Goal: Task Accomplishment & Management: Manage account settings

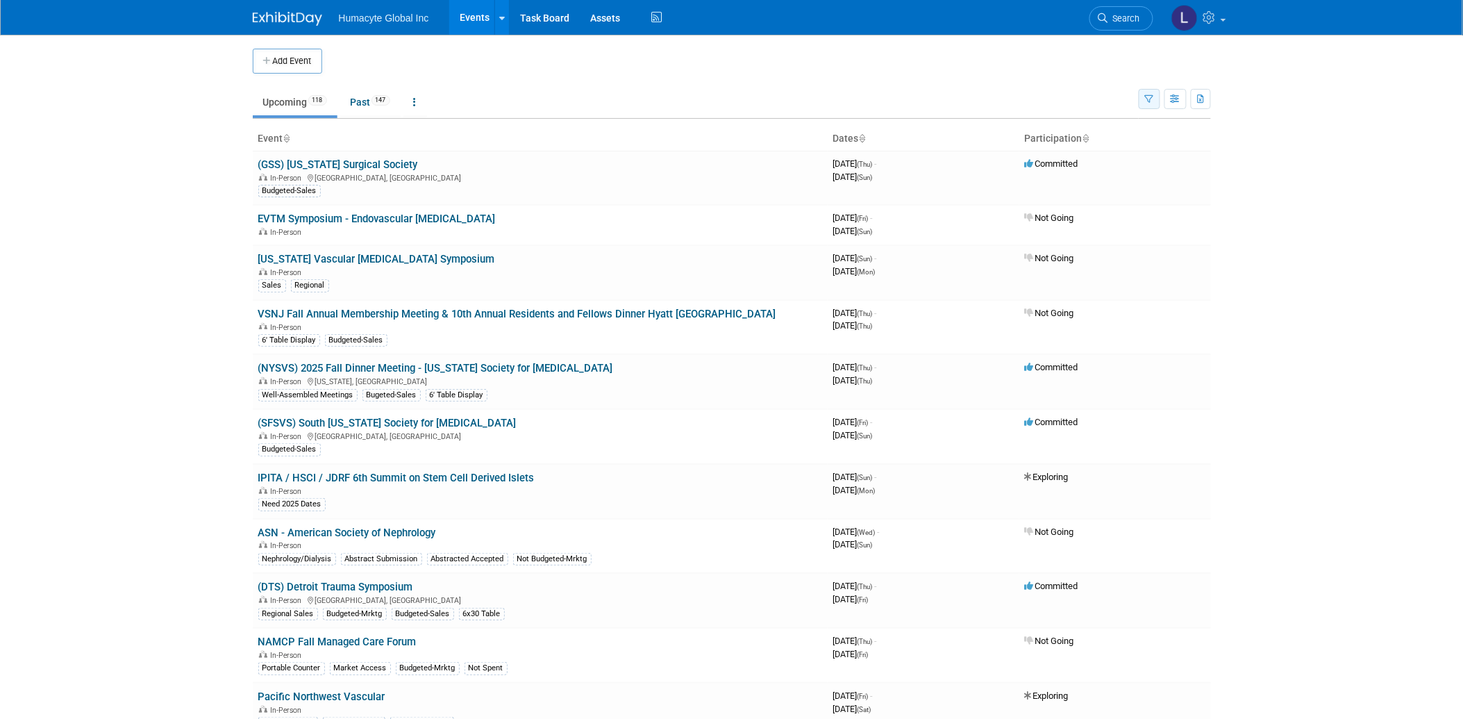
click at [1147, 99] on icon "button" at bounding box center [1149, 99] width 9 height 9
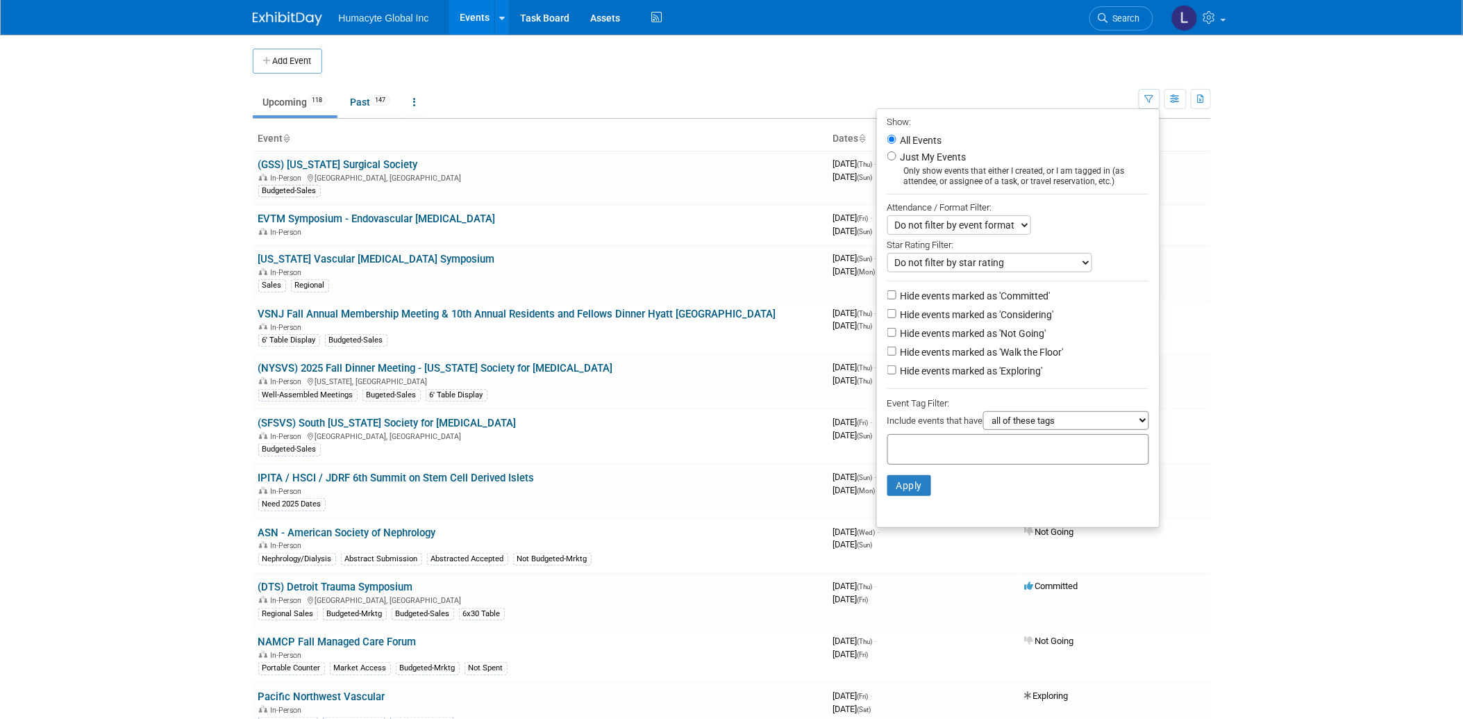
click at [909, 328] on label "Hide events marked as 'Not Going'" at bounding box center [972, 333] width 149 height 14
click at [896, 328] on input "Hide events marked as 'Not Going'" at bounding box center [891, 332] width 9 height 9
checkbox input "true"
click at [919, 316] on label "Hide events marked as 'Considering'" at bounding box center [976, 315] width 156 height 14
click at [896, 316] on input "Hide events marked as 'Considering'" at bounding box center [891, 313] width 9 height 9
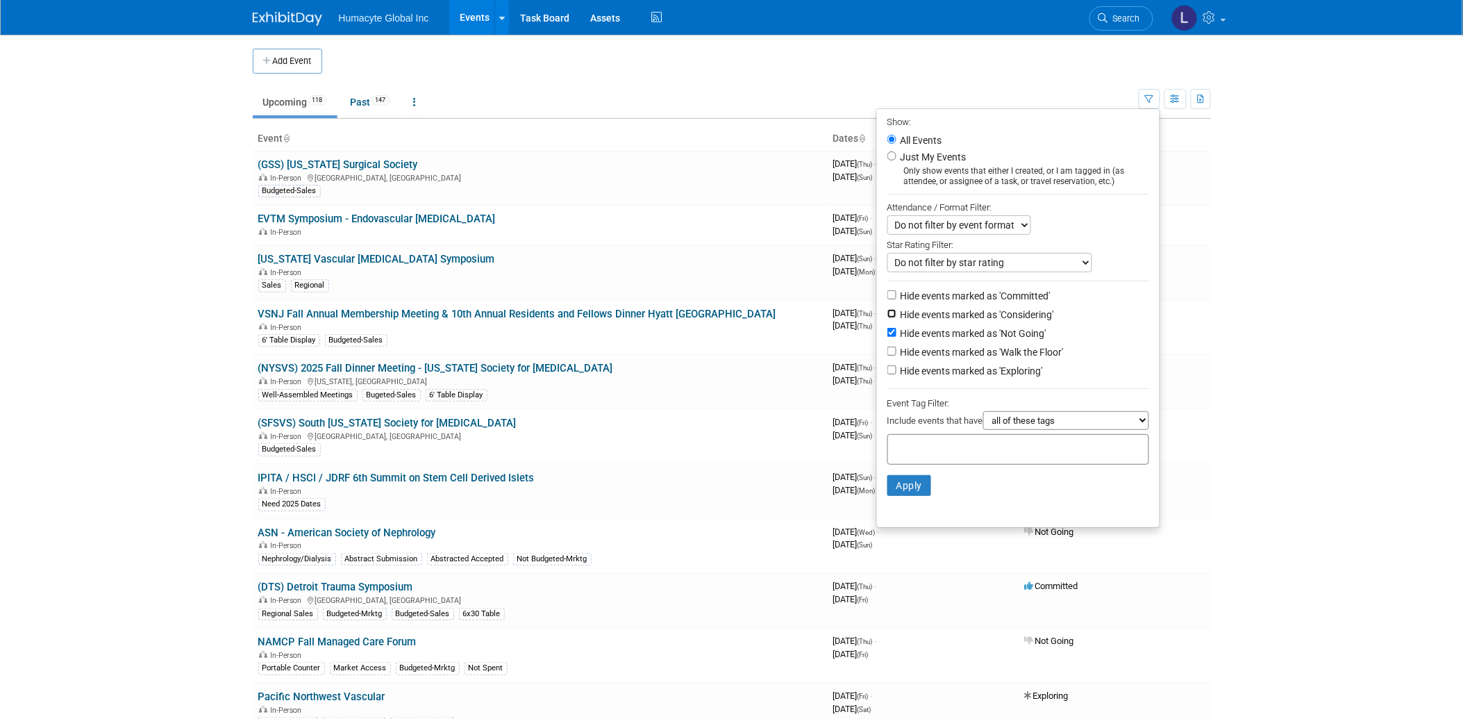
checkbox input "true"
click at [919, 374] on label "Hide events marked as 'Exploring'" at bounding box center [970, 371] width 145 height 14
click at [896, 374] on input "Hide events marked as 'Exploring'" at bounding box center [891, 369] width 9 height 9
checkbox input "true"
click at [918, 356] on label "Hide events marked as 'Walk the Floor'" at bounding box center [981, 352] width 166 height 14
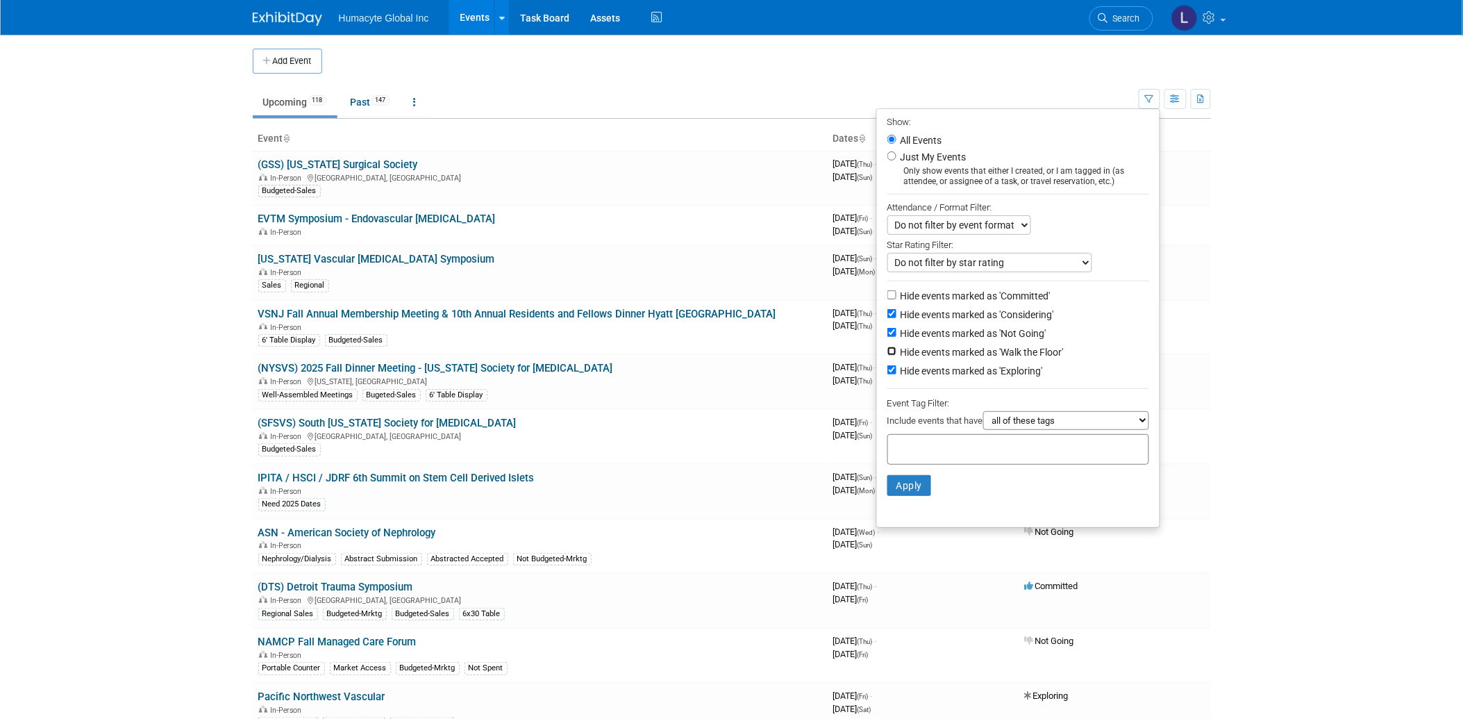
click at [896, 355] on input "Hide events marked as 'Walk the Floor'" at bounding box center [891, 350] width 9 height 9
checkbox input "true"
click at [887, 476] on button "Apply" at bounding box center [909, 485] width 44 height 21
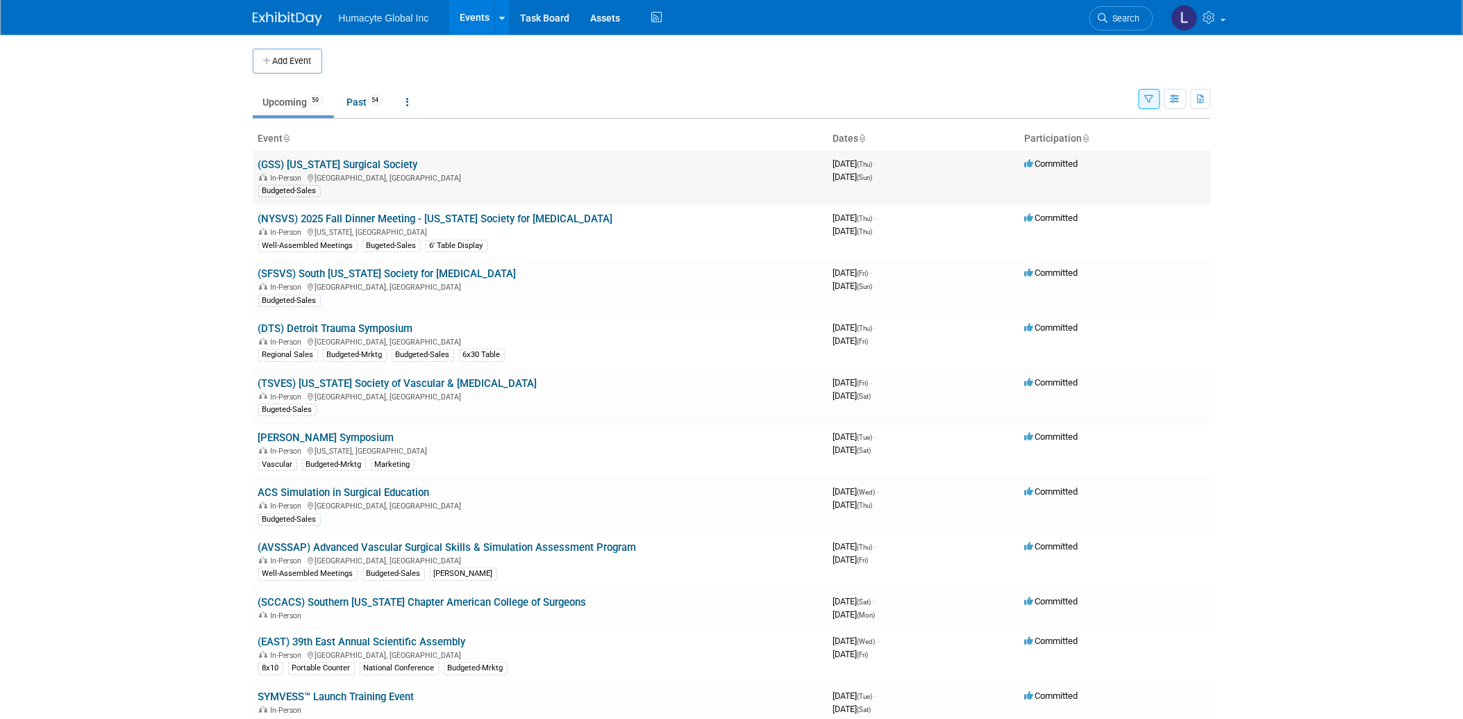
click at [380, 168] on link "(GSS) [US_STATE] Surgical Society" at bounding box center [338, 164] width 160 height 12
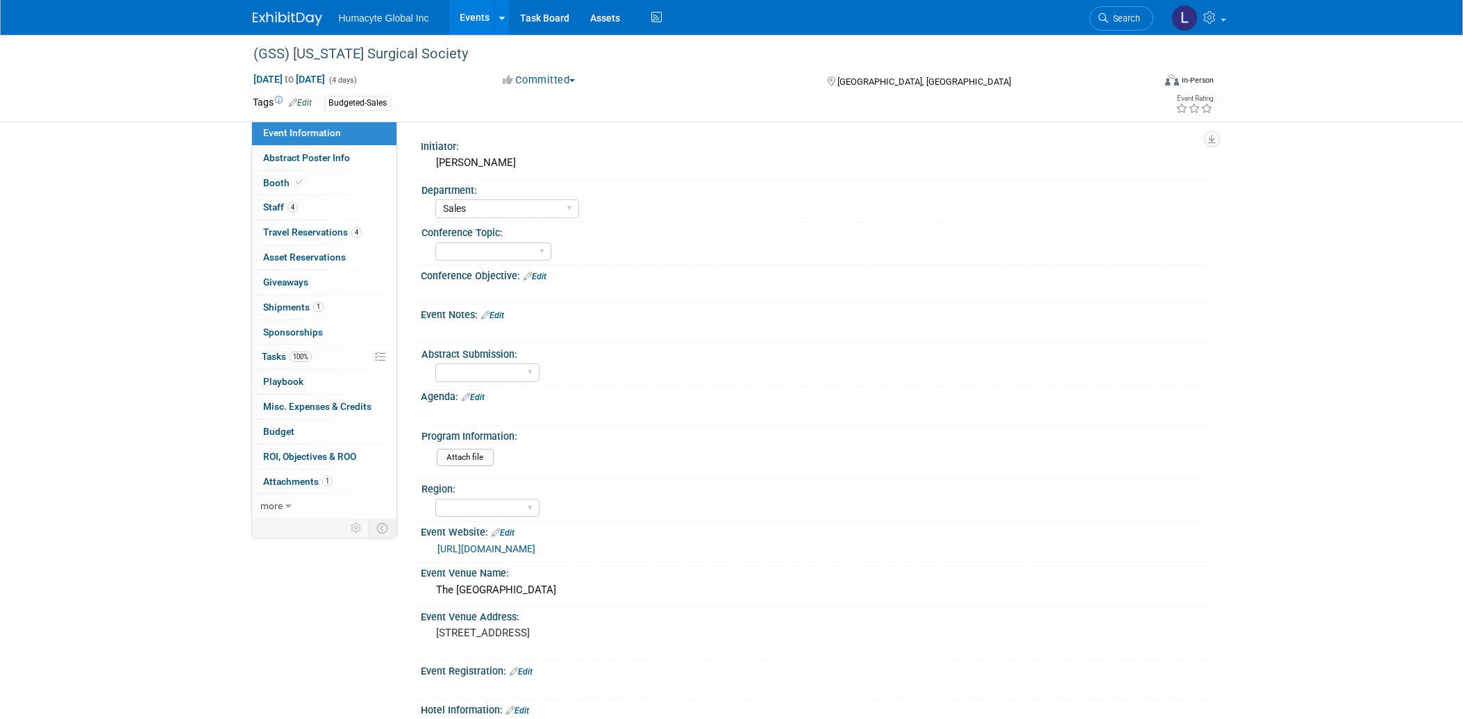
select select "Sales"
